Goal: Transaction & Acquisition: Obtain resource

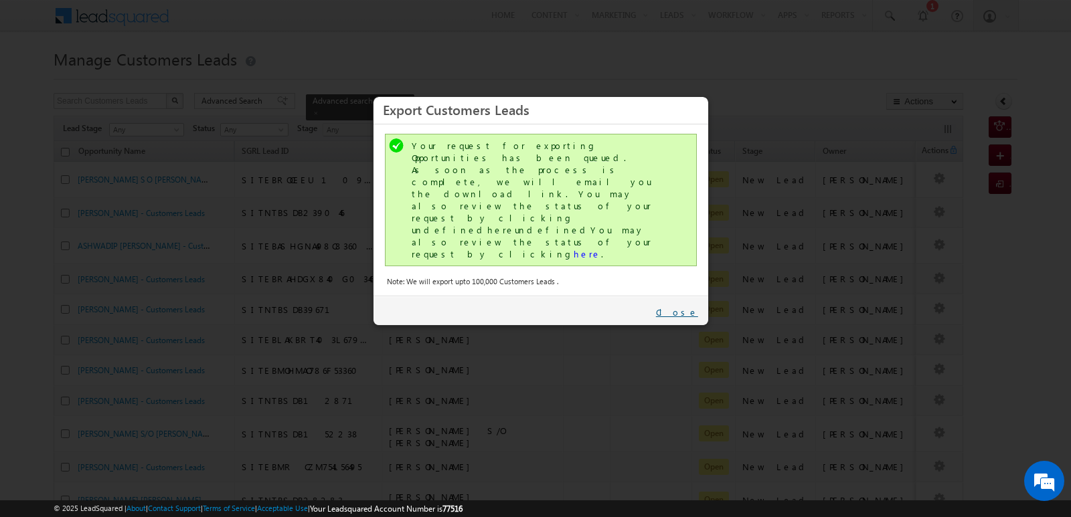
click at [692, 306] on link "Close" at bounding box center [677, 312] width 42 height 12
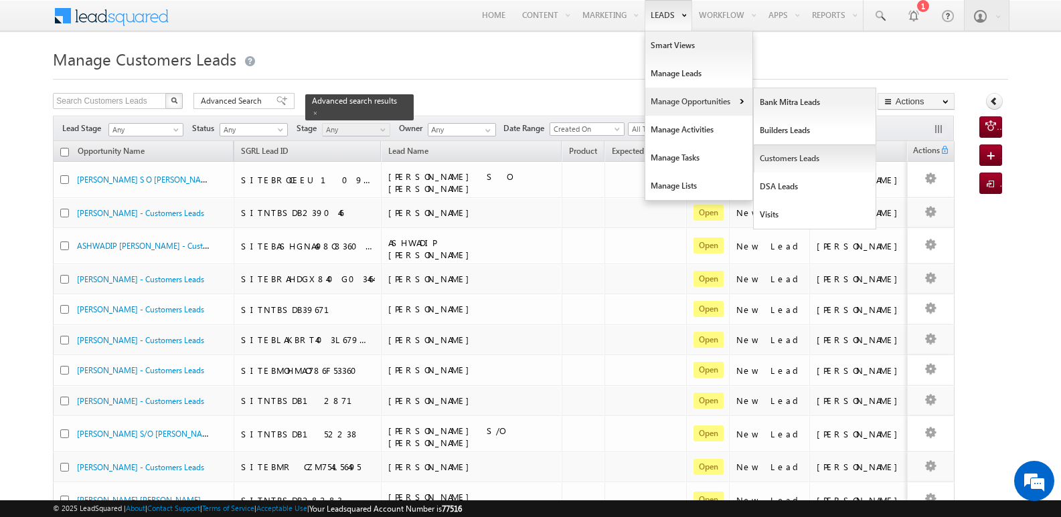
click at [778, 157] on link "Customers Leads" at bounding box center [815, 159] width 122 height 28
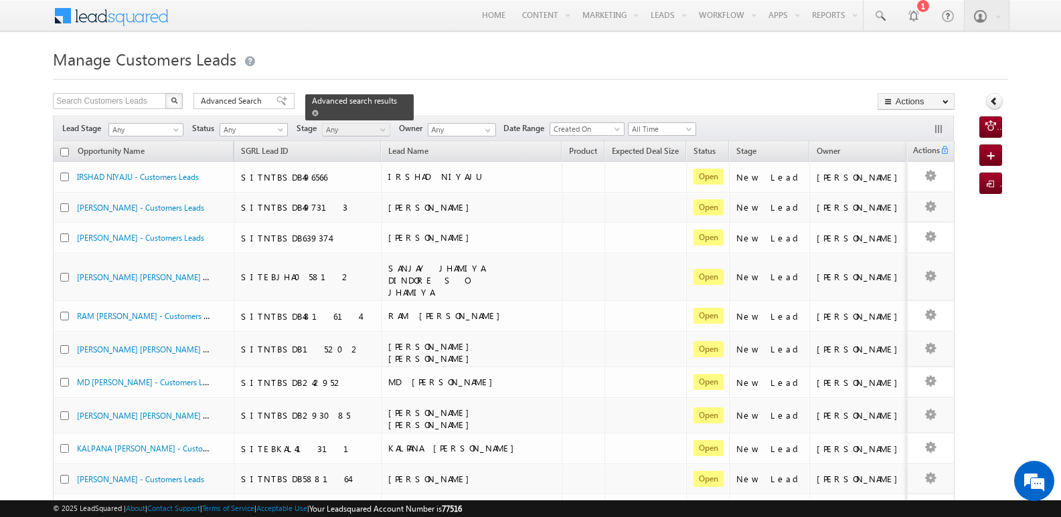
click at [319, 110] on span at bounding box center [315, 113] width 7 height 7
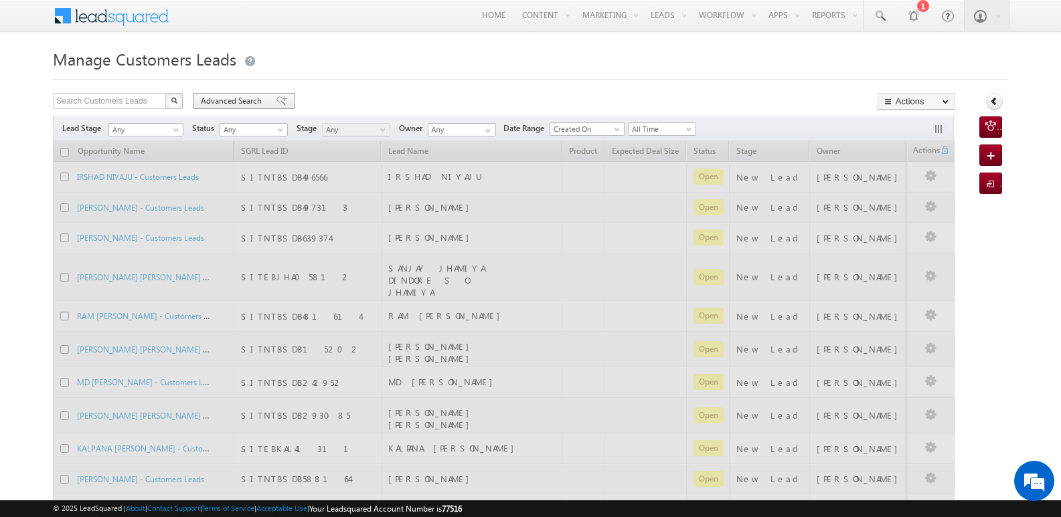
click at [245, 97] on span "Advanced Search" at bounding box center [233, 101] width 65 height 12
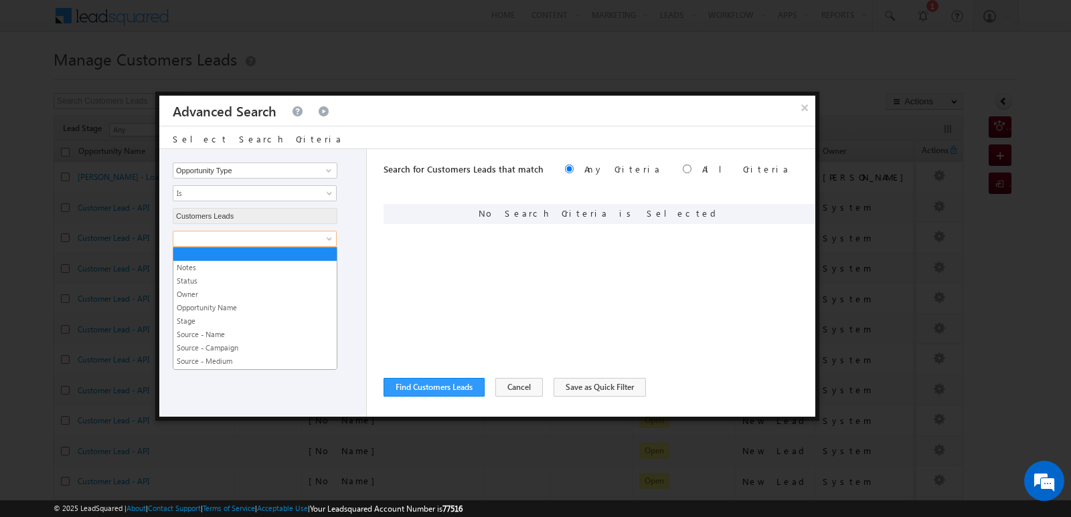
click at [261, 236] on span at bounding box center [245, 239] width 145 height 12
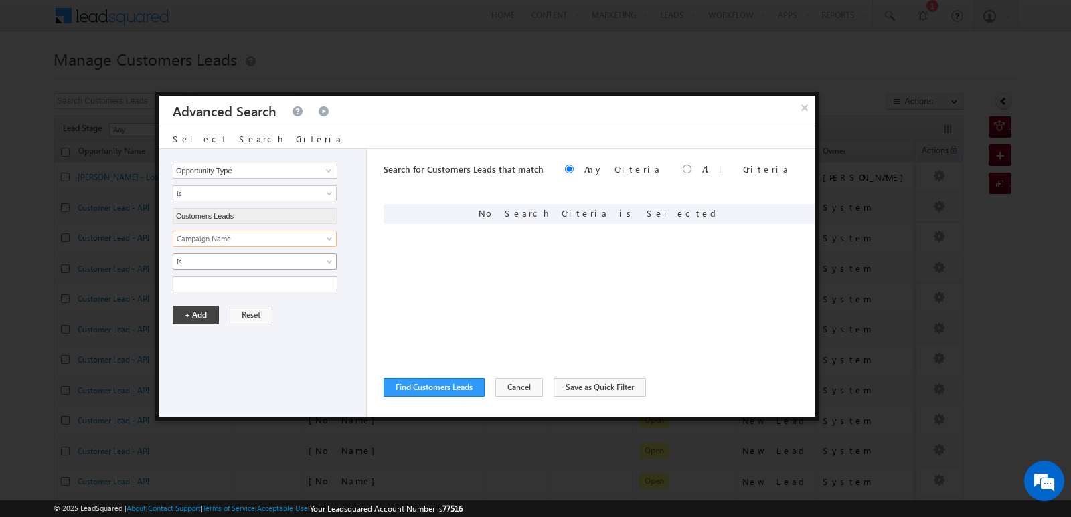
click at [238, 262] on span "Is" at bounding box center [245, 262] width 145 height 12
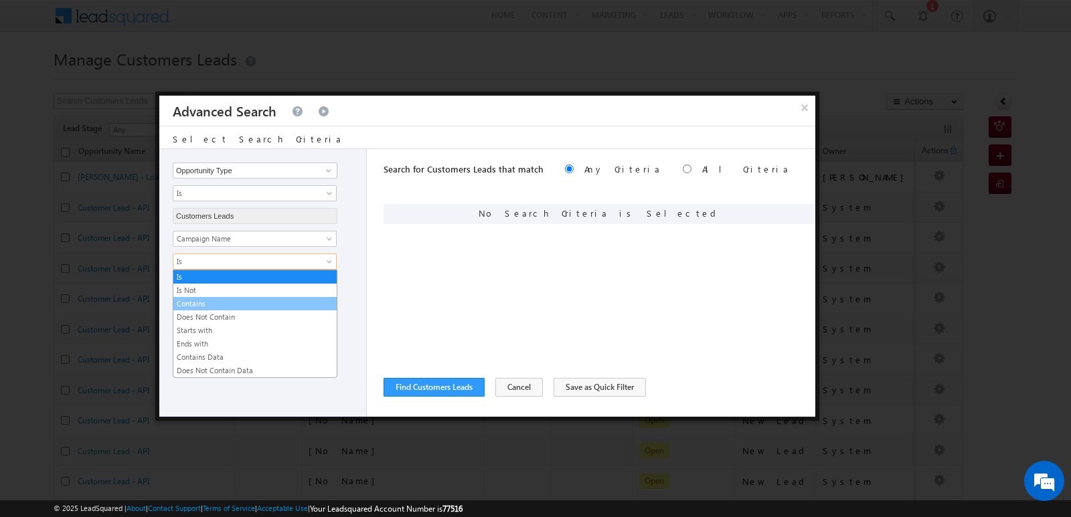
drag, startPoint x: 211, startPoint y: 306, endPoint x: 278, endPoint y: 298, distance: 67.4
click at [211, 306] on link "Contains" at bounding box center [254, 304] width 163 height 12
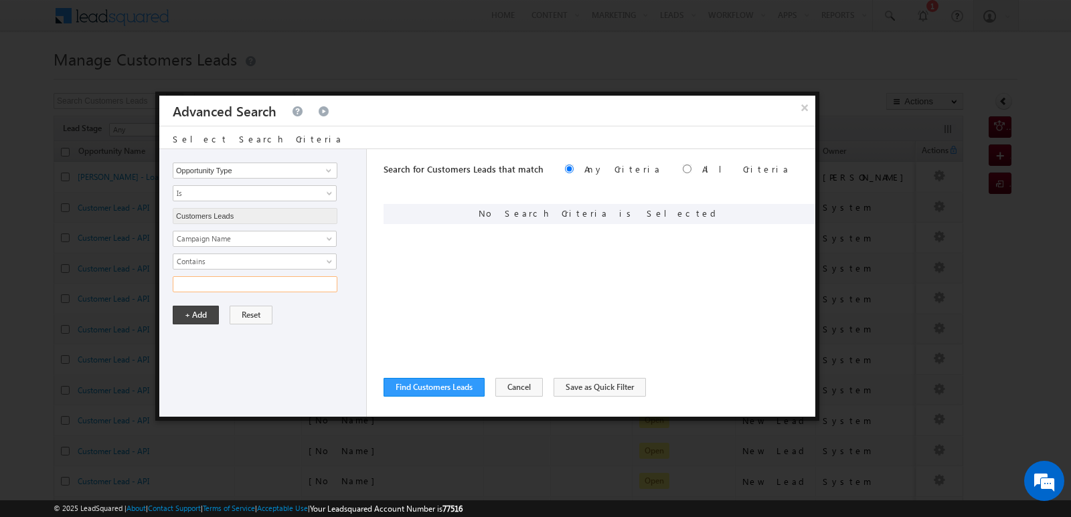
click at [315, 286] on input "text" at bounding box center [255, 284] width 165 height 16
type input "11SEP25"
click at [247, 287] on input "11SEP25" at bounding box center [255, 284] width 165 height 16
click at [207, 311] on button "+ Add" at bounding box center [196, 315] width 46 height 19
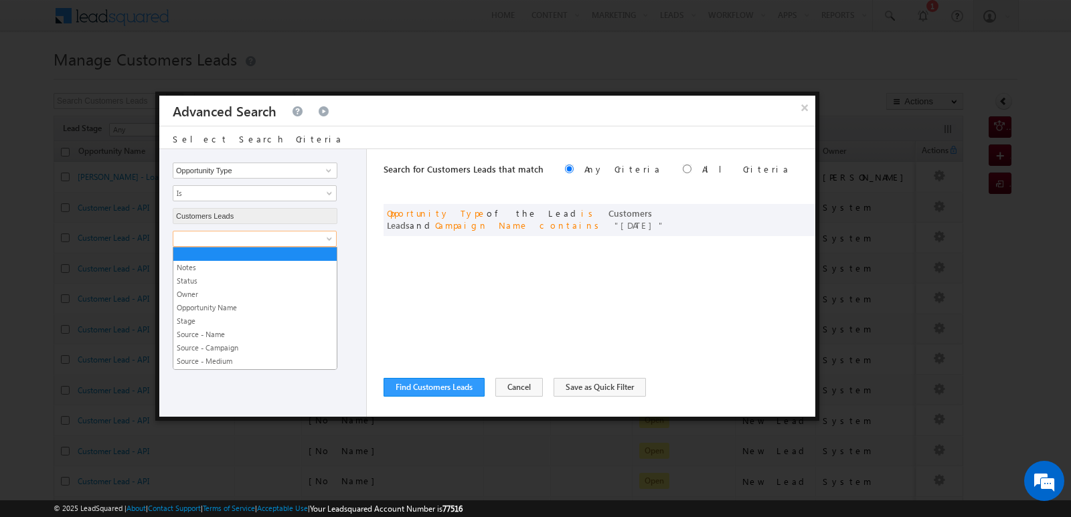
click at [278, 232] on link at bounding box center [255, 239] width 164 height 16
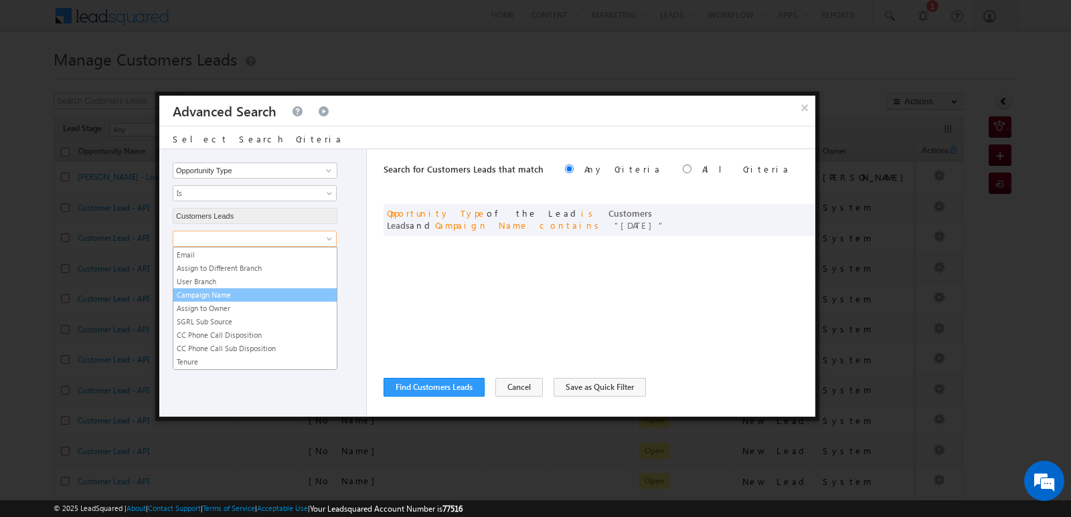
click at [217, 298] on link "Campaign Name" at bounding box center [254, 295] width 163 height 12
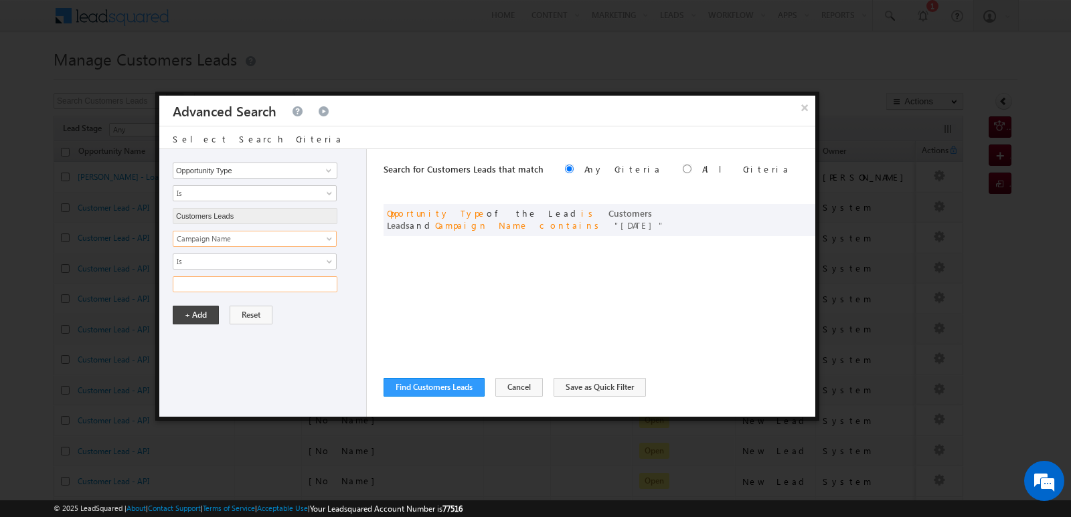
click at [277, 288] on input "text" at bounding box center [255, 284] width 165 height 16
click at [284, 264] on span "Is" at bounding box center [245, 262] width 145 height 12
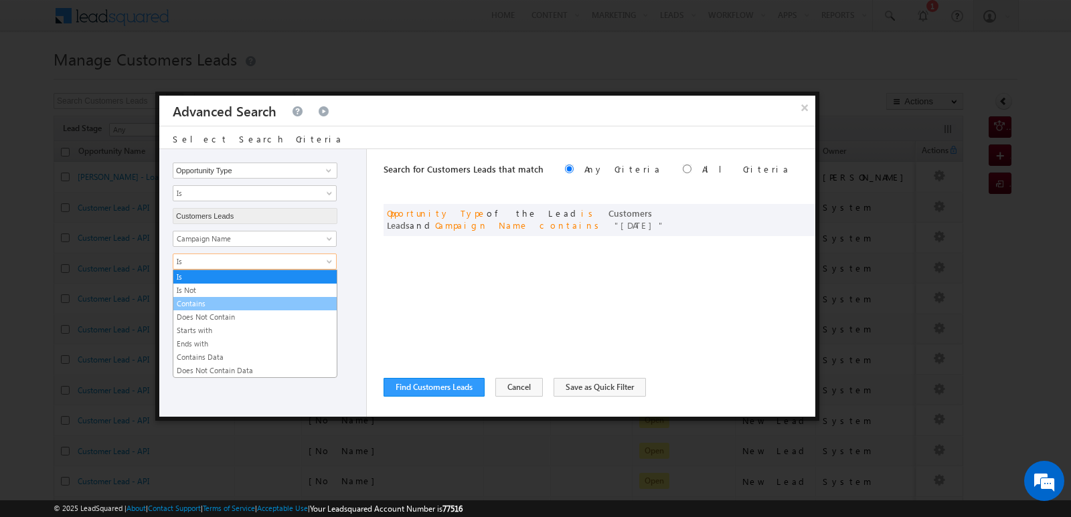
click at [215, 306] on link "Contains" at bounding box center [254, 304] width 163 height 12
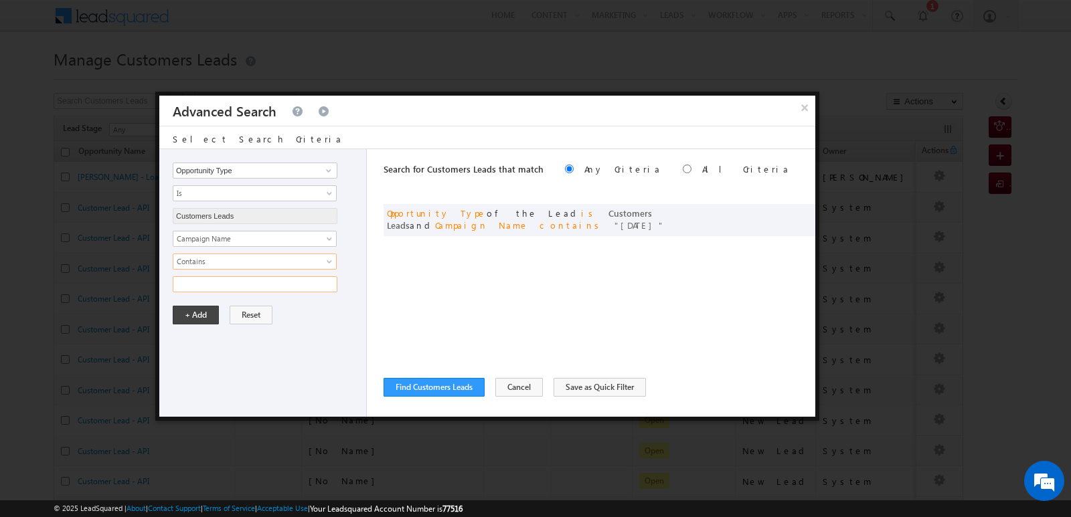
click at [250, 288] on input "text" at bounding box center [255, 284] width 165 height 16
type input "11SEP25"
click at [206, 315] on button "+ Add" at bounding box center [196, 315] width 46 height 19
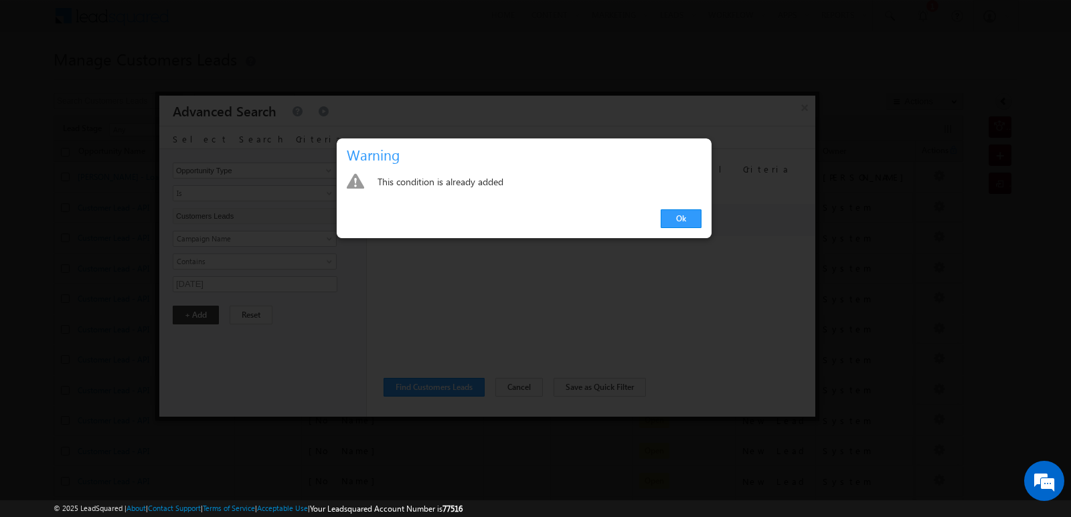
drag, startPoint x: 670, startPoint y: 217, endPoint x: 563, endPoint y: 315, distance: 144.5
click at [671, 219] on link "Ok" at bounding box center [680, 218] width 41 height 19
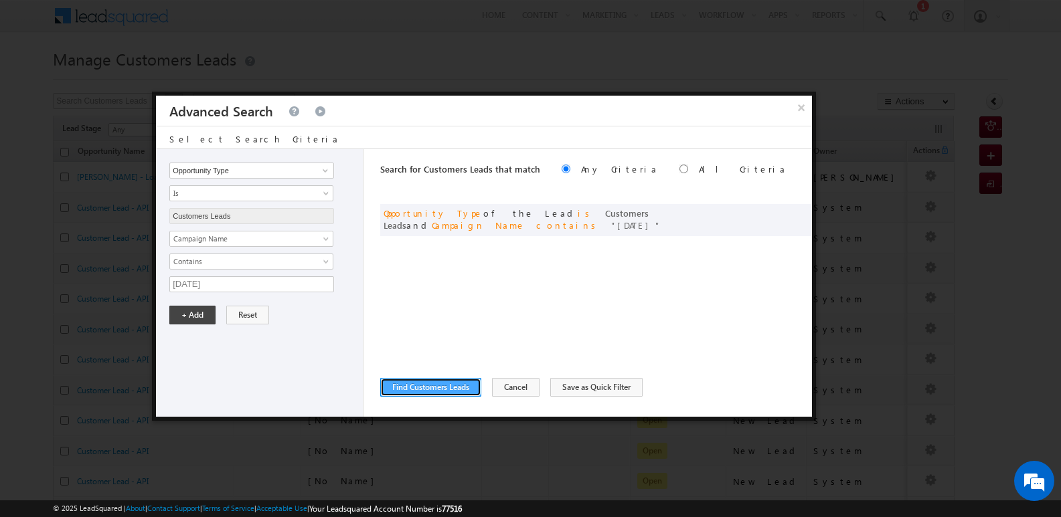
click at [443, 385] on button "Find Customers Leads" at bounding box center [430, 387] width 101 height 19
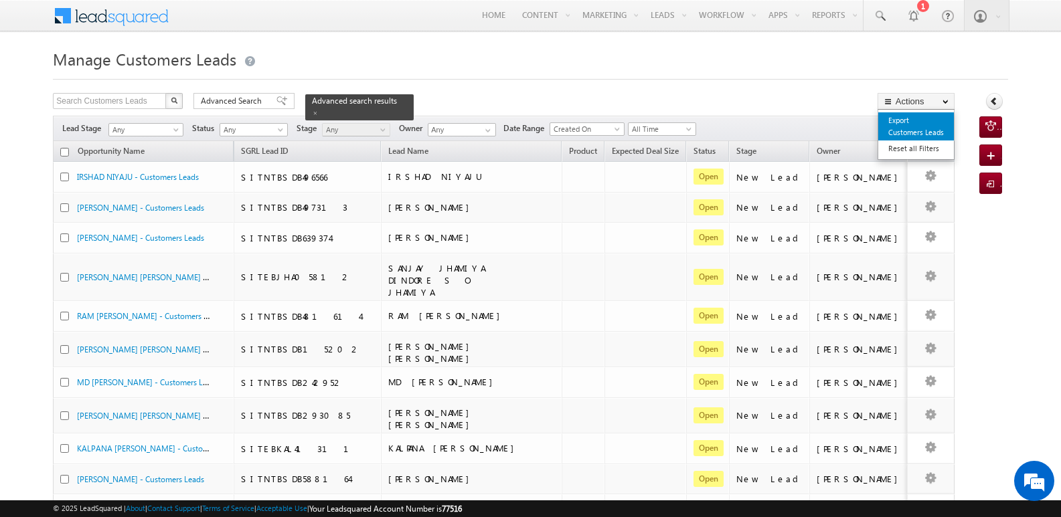
click at [917, 124] on link "Export Customers Leads" at bounding box center [916, 126] width 76 height 28
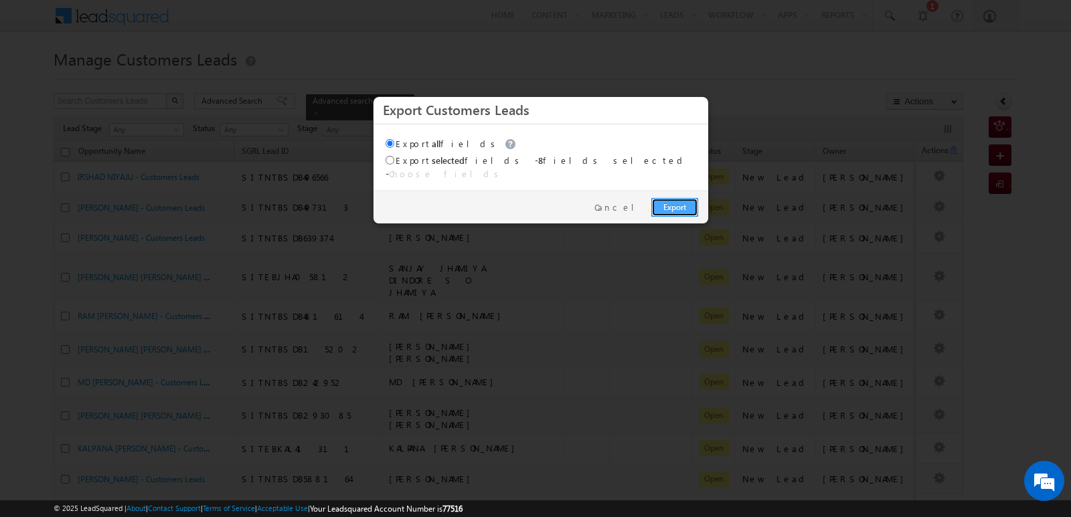
click at [683, 201] on link "Export" at bounding box center [674, 207] width 47 height 19
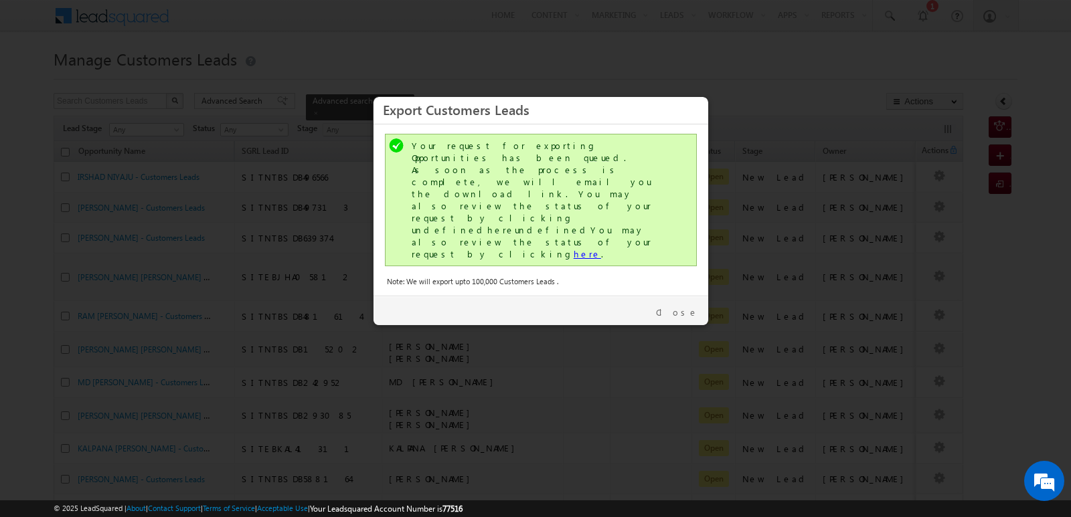
click at [573, 248] on link "here" at bounding box center [586, 253] width 27 height 11
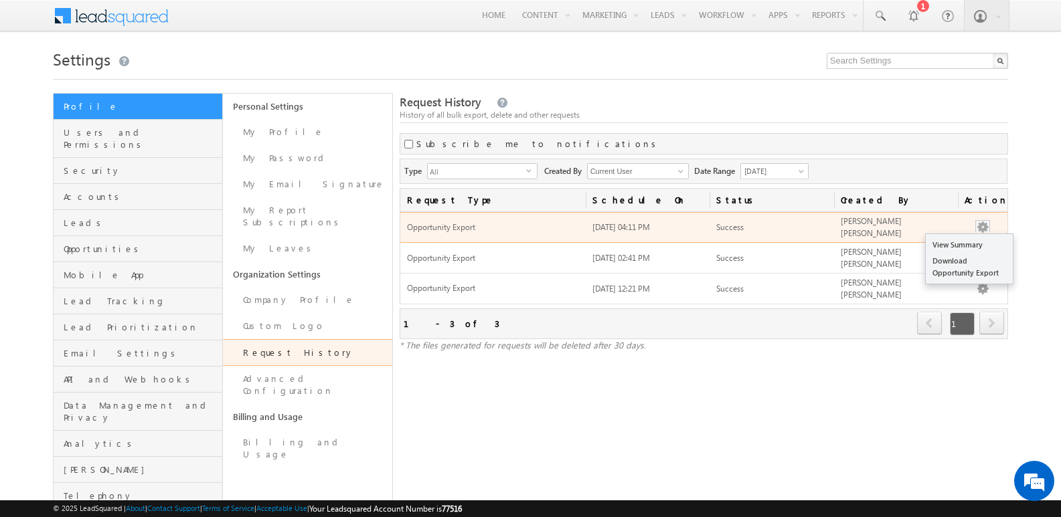
click at [984, 223] on button "button" at bounding box center [982, 227] width 13 height 13
click at [942, 264] on link "Download Opportunity Export" at bounding box center [968, 267] width 87 height 28
